Goal: Task Accomplishment & Management: Use online tool/utility

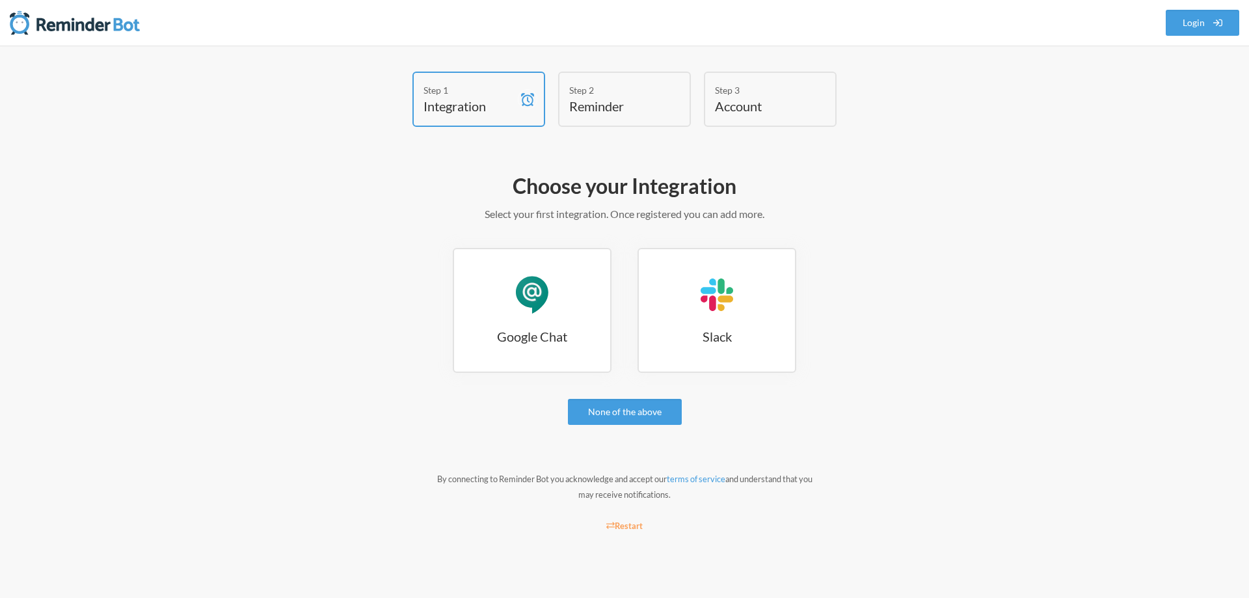
click at [467, 96] on div "Step 1" at bounding box center [469, 90] width 91 height 14
click at [556, 297] on link "Google Chat Google Chat" at bounding box center [532, 310] width 159 height 125
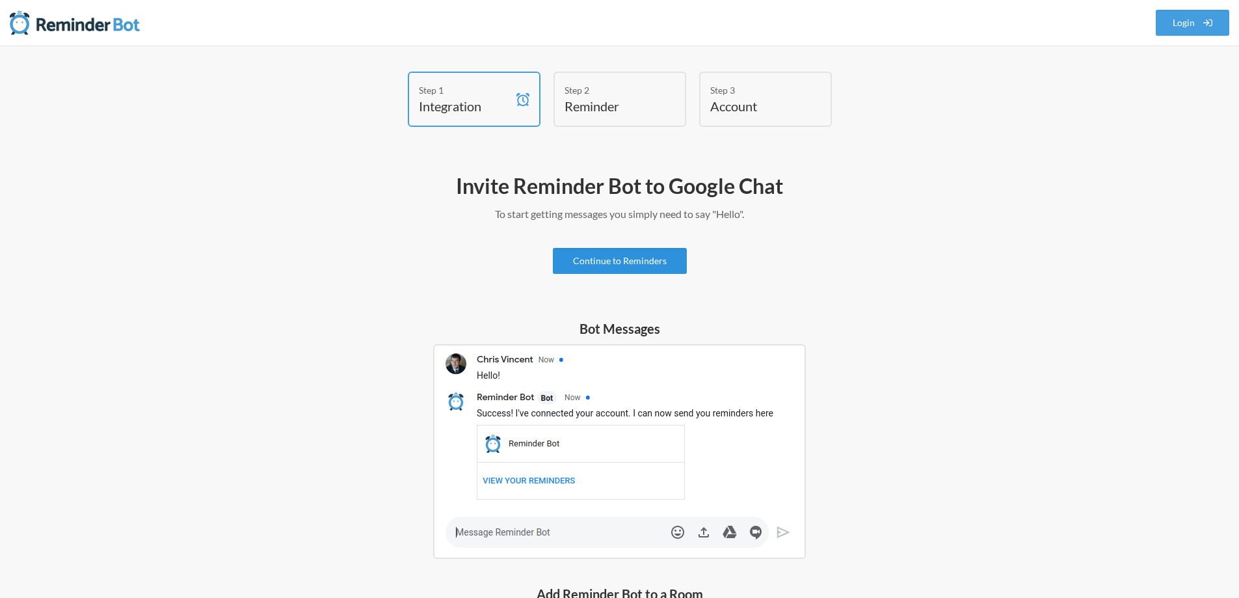
click at [610, 261] on link "Continue to Reminders" at bounding box center [620, 261] width 134 height 26
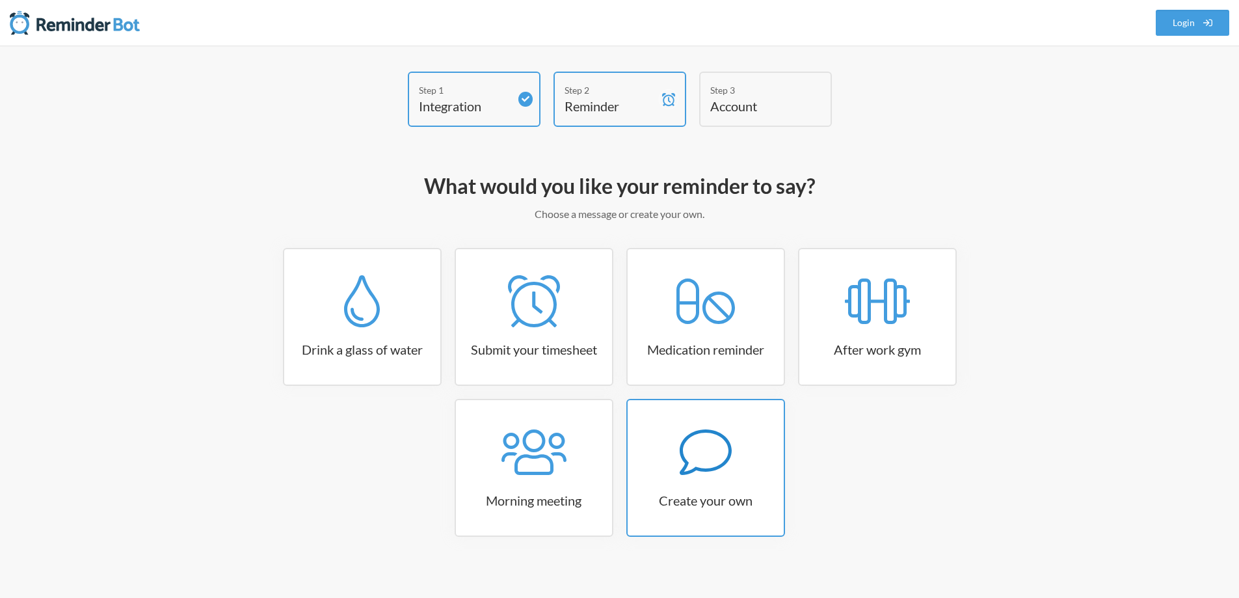
click at [744, 481] on link "Create your own" at bounding box center [706, 468] width 159 height 138
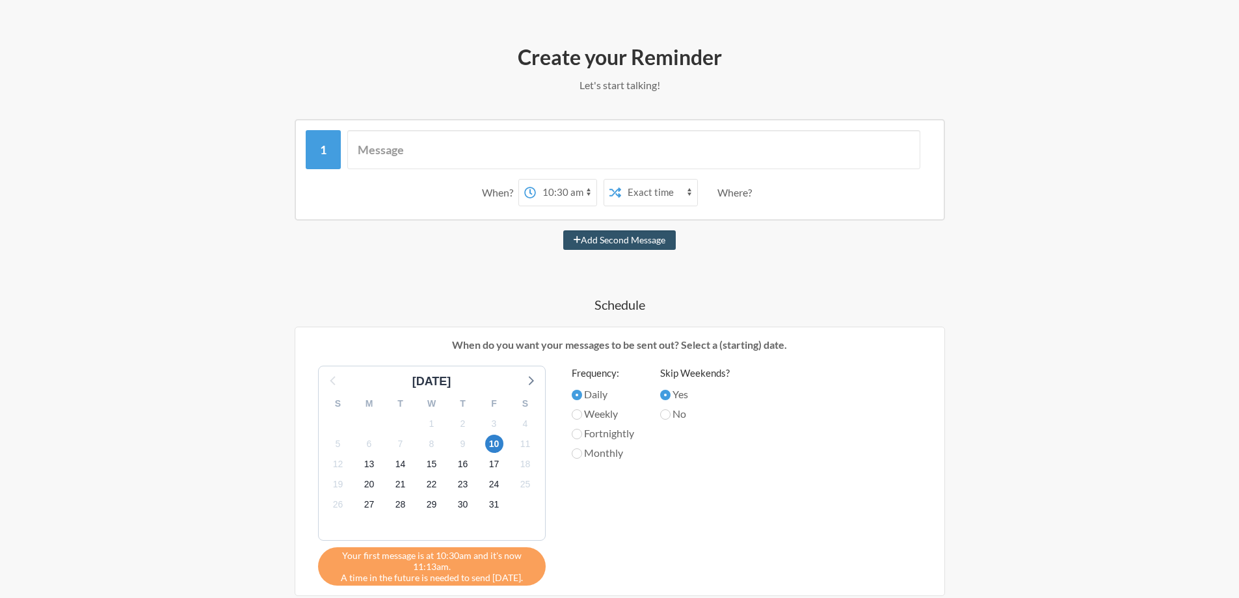
scroll to position [130, 0]
click at [554, 192] on select "12:00 am 12:15 am 12:30 am 12:45 am 1:00 am 1:15 am 1:30 am 1:45 am 2:00 am 2:1…" at bounding box center [566, 191] width 61 height 26
click at [560, 187] on select "12:00 am 12:15 am 12:30 am 12:45 am 1:00 am 1:15 am 1:30 am 1:45 am 2:00 am 2:1…" at bounding box center [566, 191] width 61 height 26
click at [660, 193] on select "Exact time Random time" at bounding box center [659, 191] width 76 height 26
click at [659, 188] on select "Exact time Random time" at bounding box center [659, 191] width 76 height 26
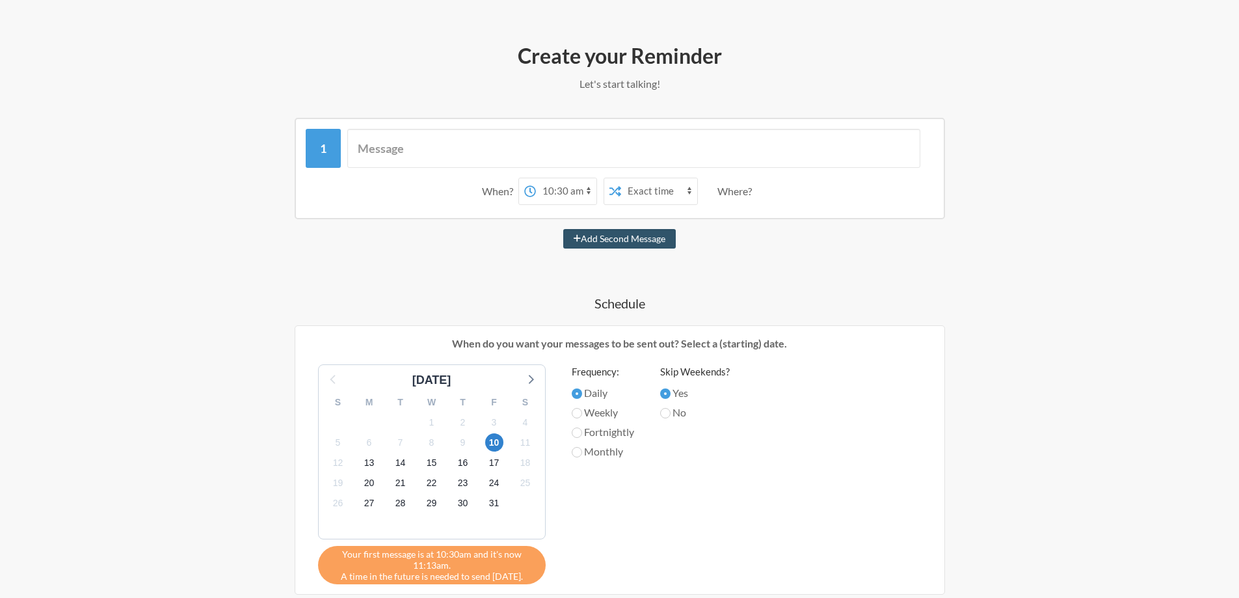
click at [550, 186] on select "12:00 am 12:15 am 12:30 am 12:45 am 1:00 am 1:15 am 1:30 am 1:45 am 2:00 am 2:1…" at bounding box center [566, 191] width 61 height 26
click at [651, 181] on select "Exact time Random time" at bounding box center [659, 191] width 76 height 26
click at [650, 187] on select "Exact time Random time" at bounding box center [659, 191] width 76 height 26
click at [551, 192] on select "12:00 am 12:15 am 12:30 am 12:45 am 1:00 am 1:15 am 1:30 am 1:45 am 2:00 am 2:1…" at bounding box center [566, 191] width 61 height 26
select select "09:00:00"
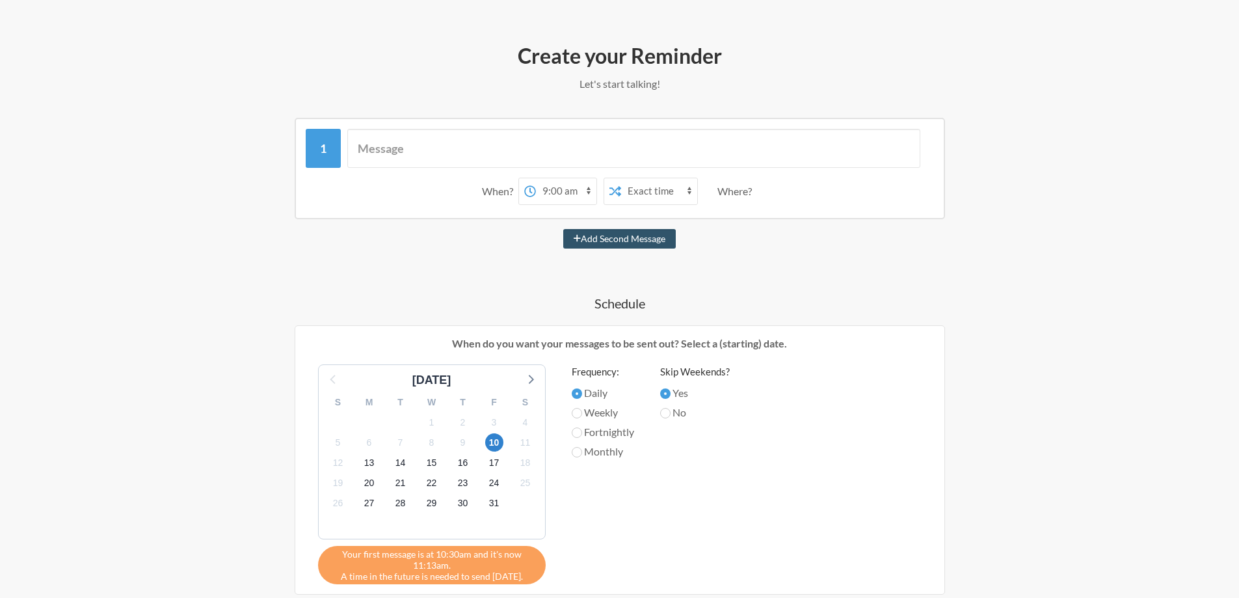
click at [536, 178] on select "12:00 am 12:15 am 12:30 am 12:45 am 1:00 am 1:15 am 1:30 am 1:45 am 2:00 am 2:1…" at bounding box center [566, 191] width 61 height 26
click at [558, 139] on input "text" at bounding box center [633, 148] width 573 height 39
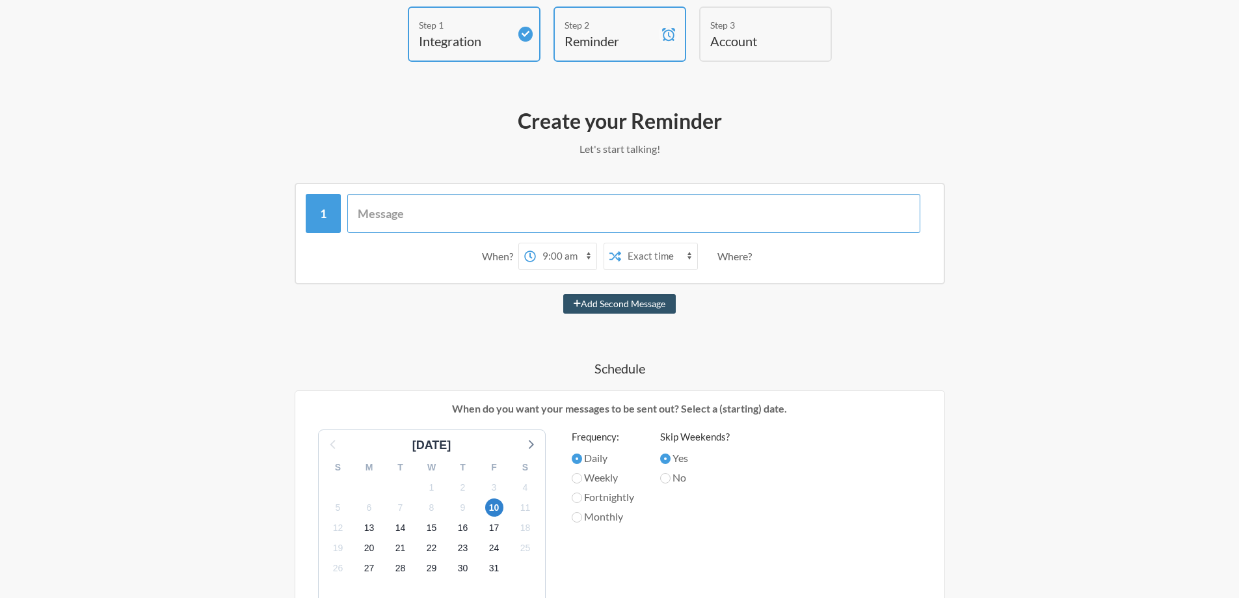
scroll to position [0, 0]
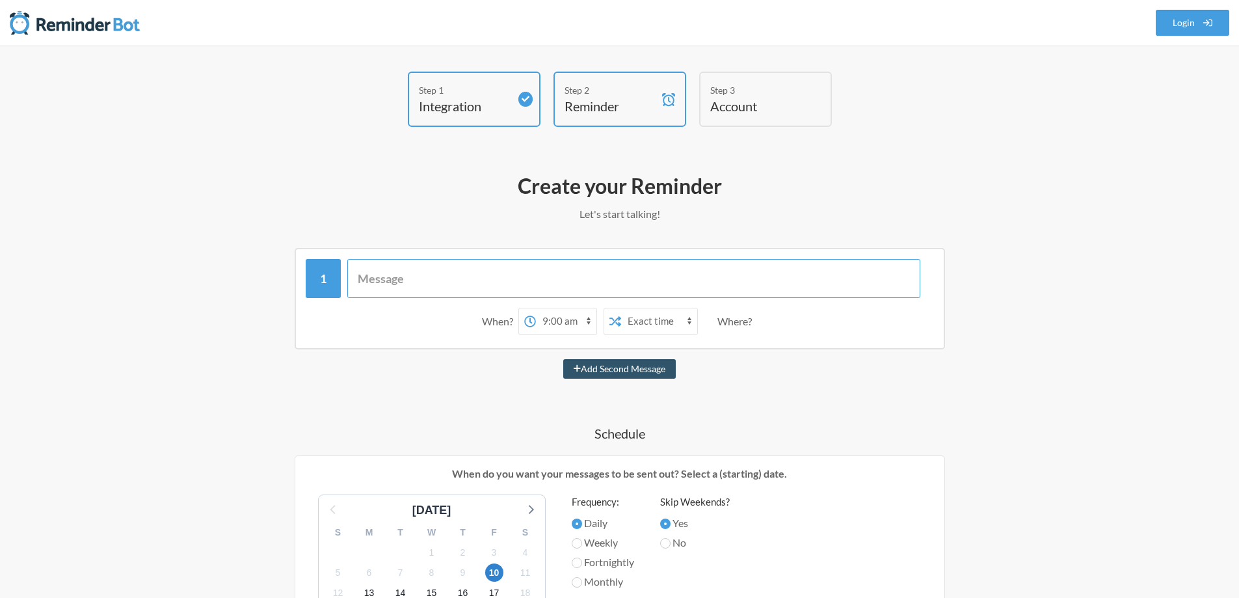
click at [532, 293] on input "text" at bounding box center [633, 278] width 573 height 39
click at [532, 284] on input "text" at bounding box center [633, 278] width 573 height 39
click at [493, 93] on div "Step 1" at bounding box center [464, 90] width 91 height 14
